Goal: Check status: Check status

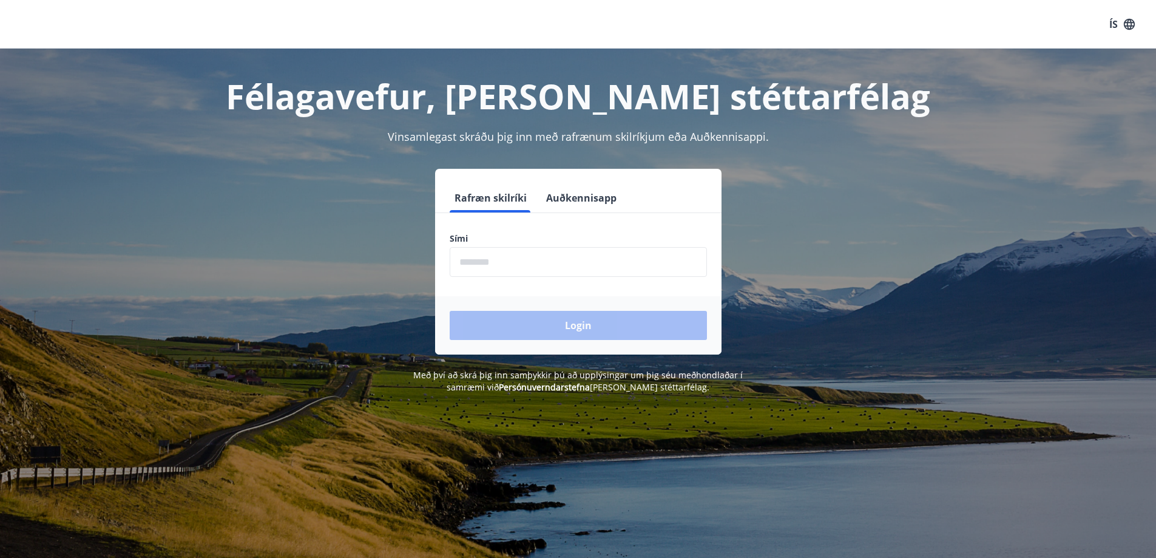
click at [526, 263] on input "phone" at bounding box center [578, 262] width 257 height 30
type input "********"
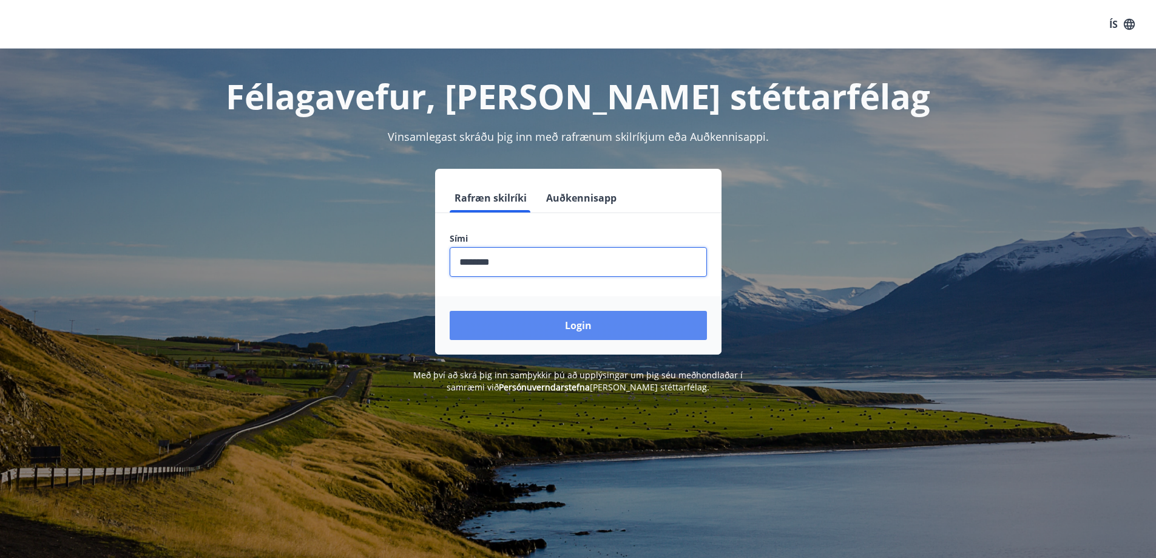
click at [566, 326] on button "Login" at bounding box center [578, 325] width 257 height 29
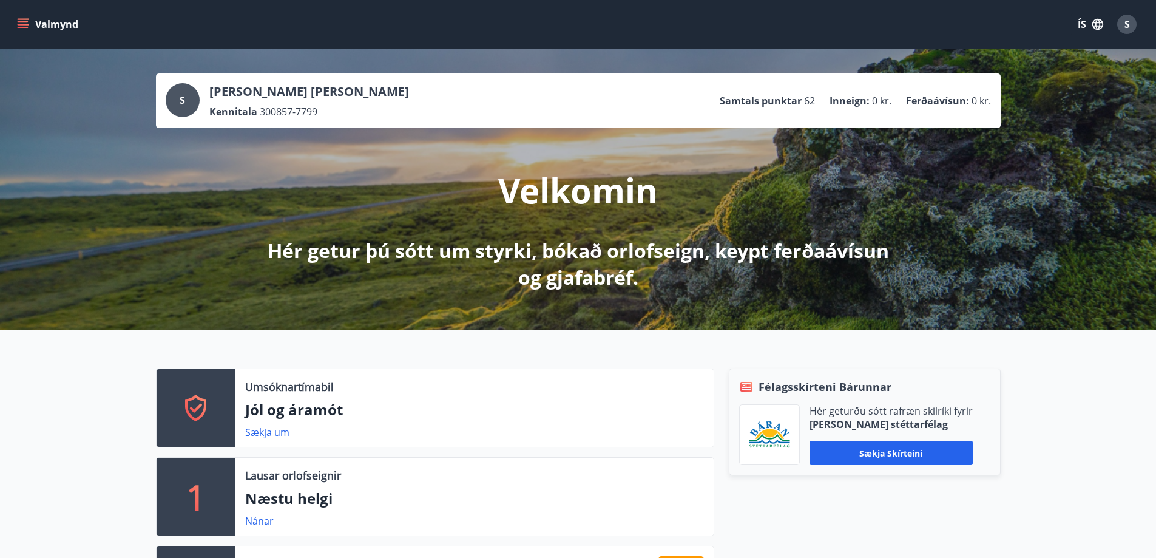
click at [24, 18] on icon "menu" at bounding box center [23, 24] width 12 height 12
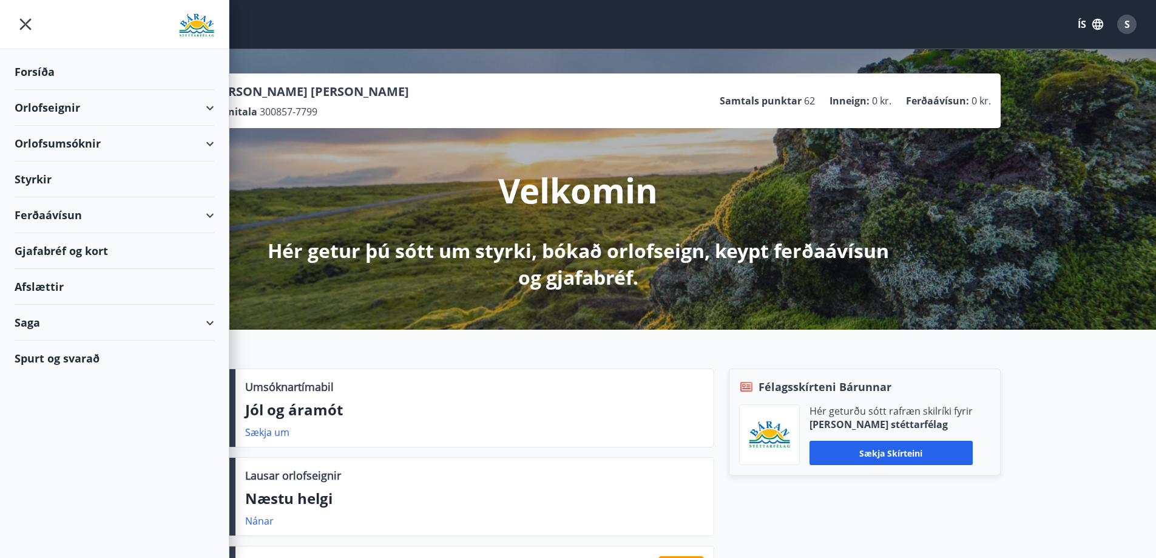
click at [39, 322] on div "Saga" at bounding box center [115, 323] width 200 height 36
click at [59, 478] on div "Styrkjasaga" at bounding box center [114, 480] width 180 height 25
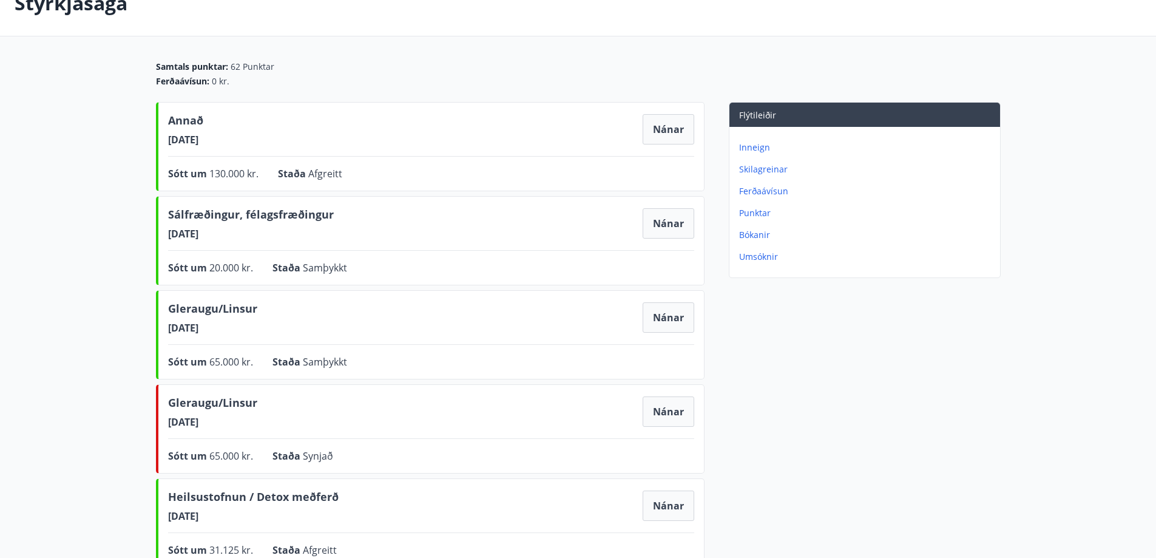
scroll to position [61, 0]
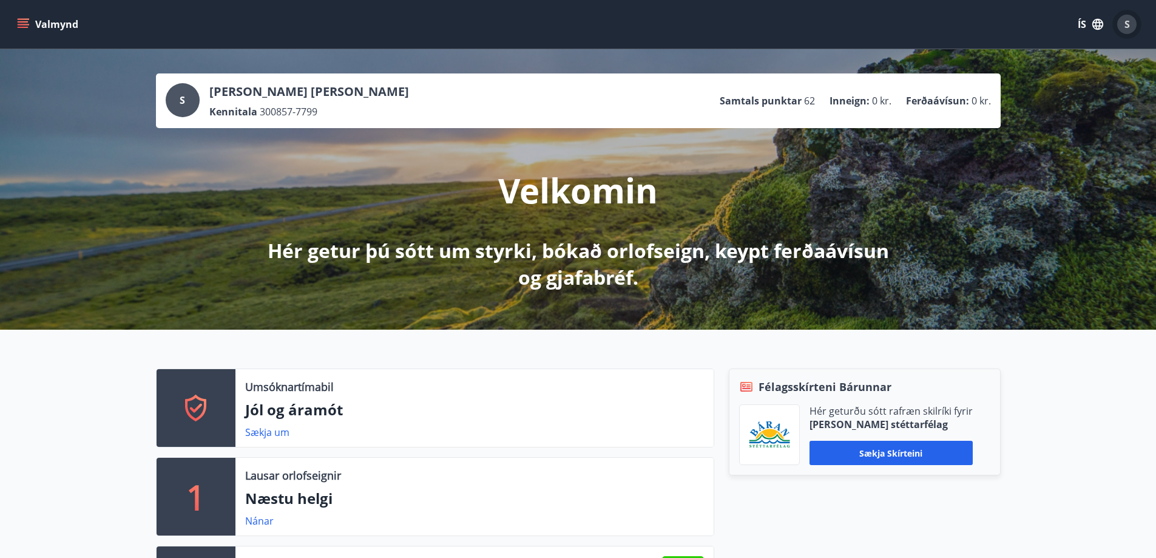
click at [1129, 20] on span "S" at bounding box center [1127, 24] width 5 height 13
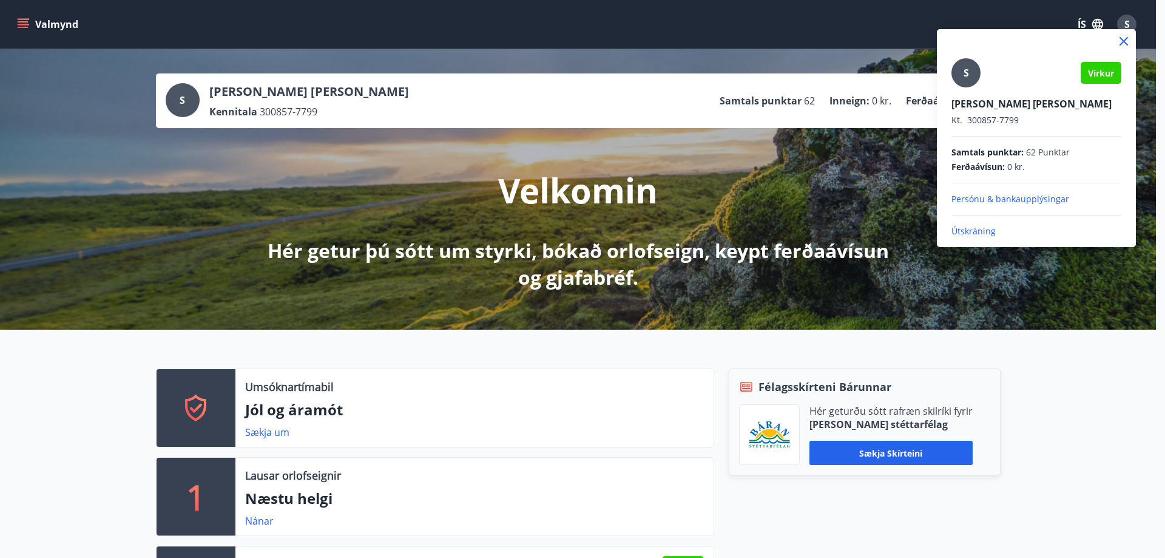
click at [974, 232] on p "Útskráning" at bounding box center [1037, 231] width 170 height 12
